Goal: Navigation & Orientation: Find specific page/section

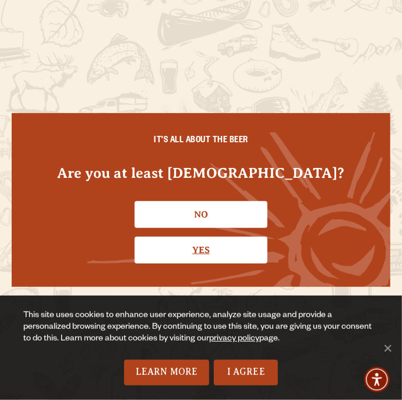
click at [222, 243] on link "Yes" at bounding box center [201, 250] width 133 height 27
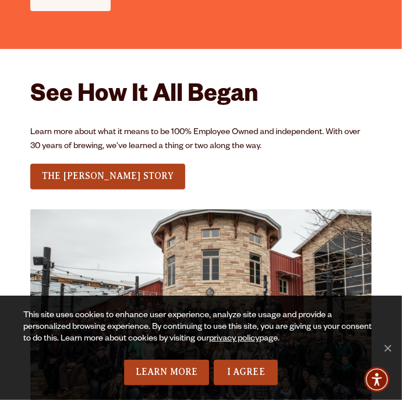
scroll to position [1597, 0]
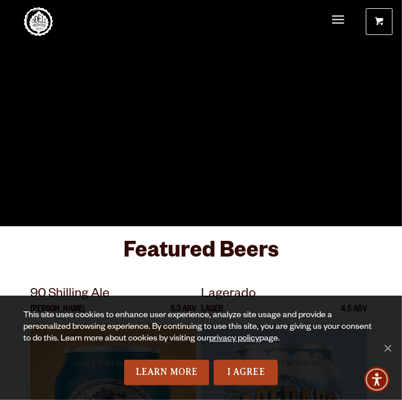
click at [338, 22] on span "Menu" at bounding box center [338, 20] width 12 height 24
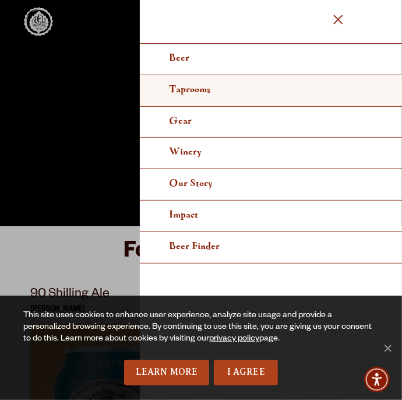
click at [225, 87] on link "Taprooms" at bounding box center [271, 90] width 262 height 31
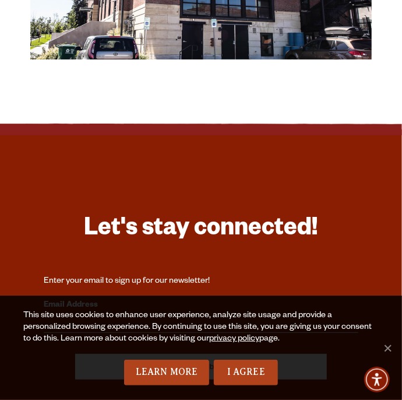
scroll to position [1397, 0]
